Goal: Find specific page/section: Find specific page/section

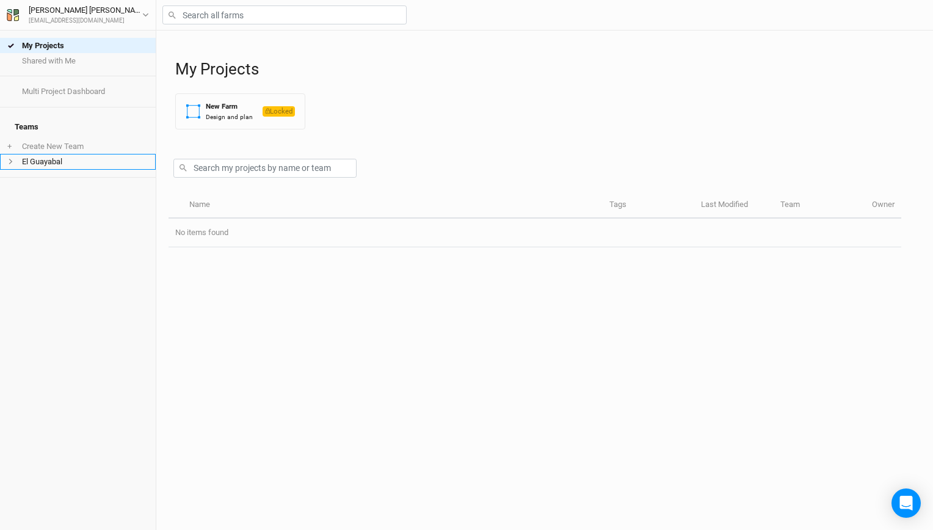
click at [62, 155] on li "El Guayabal" at bounding box center [78, 161] width 156 height 15
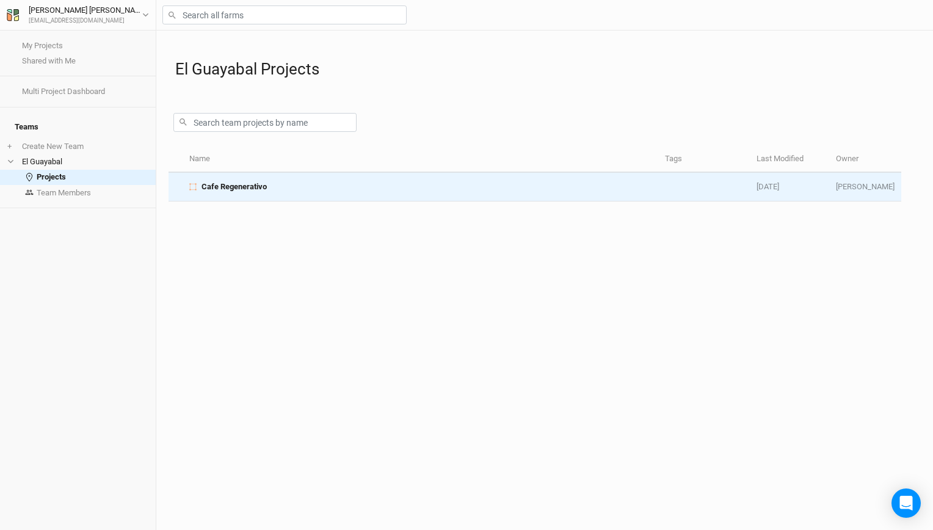
click at [272, 195] on td "Cafe Regenerativo" at bounding box center [420, 187] width 476 height 29
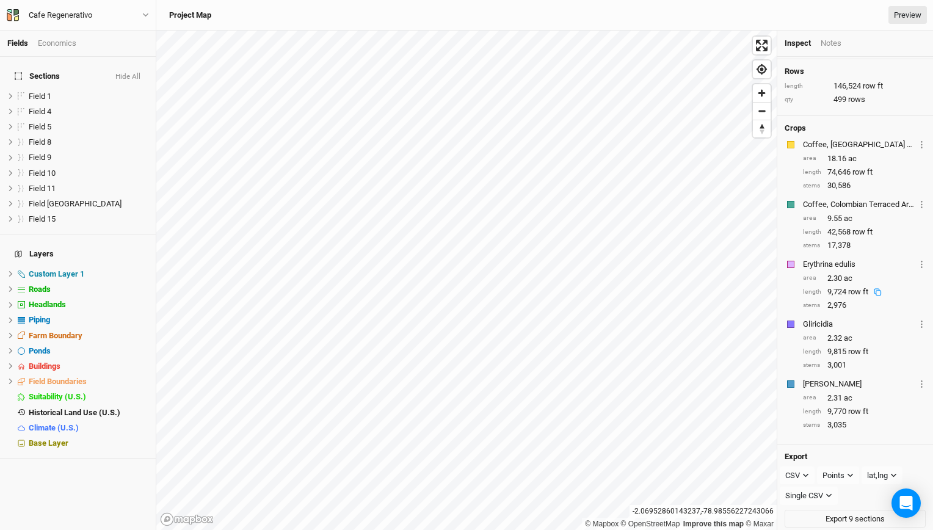
scroll to position [83, 0]
